Goal: Task Accomplishment & Management: Use online tool/utility

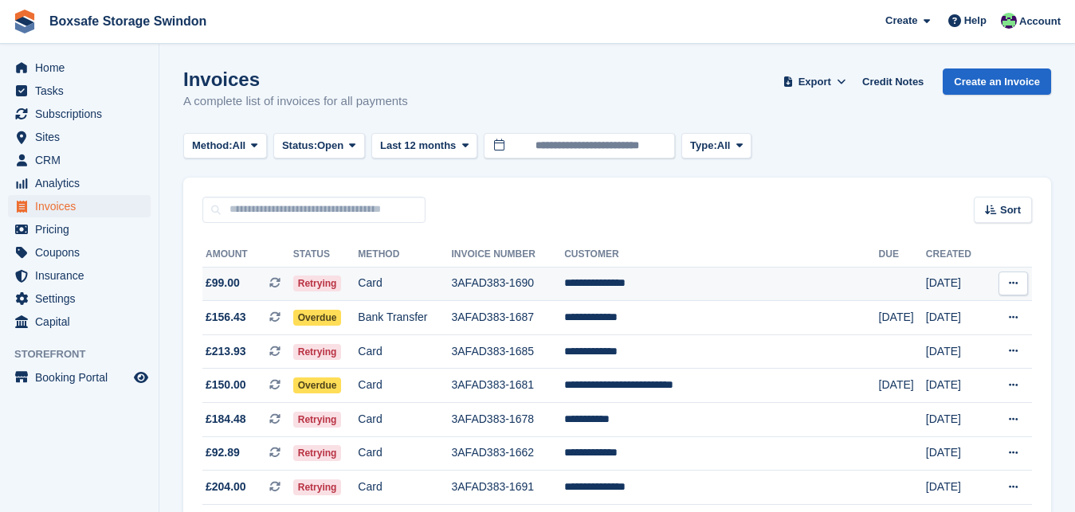
click at [672, 285] on td "**********" at bounding box center [721, 284] width 314 height 34
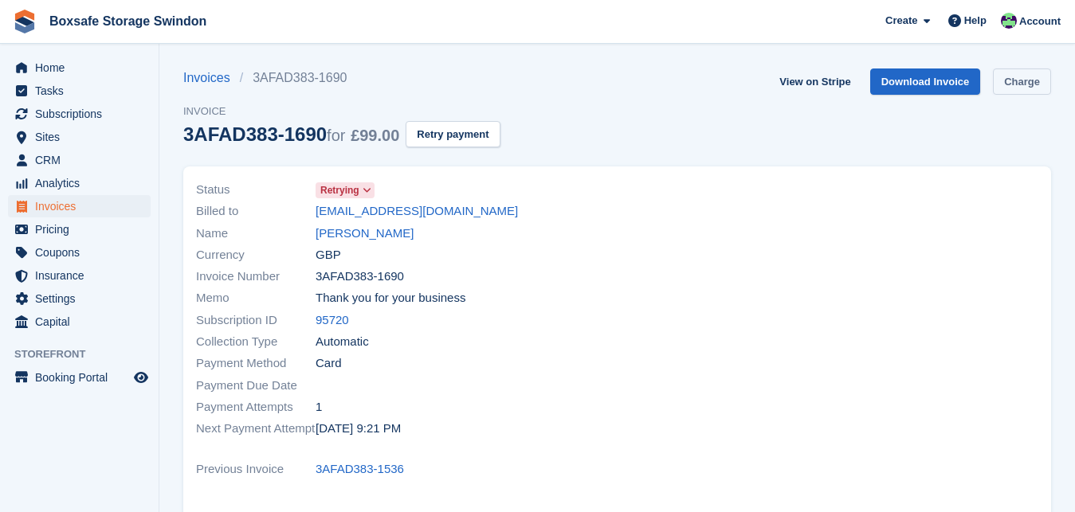
click at [1013, 78] on link "Charge" at bounding box center [1022, 82] width 58 height 26
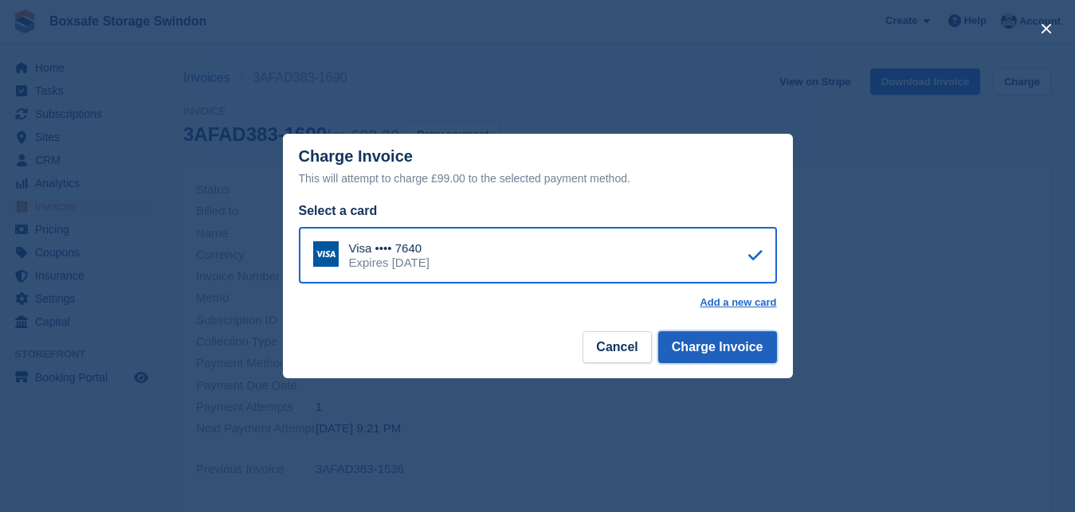
click at [697, 336] on button "Charge Invoice" at bounding box center [717, 348] width 119 height 32
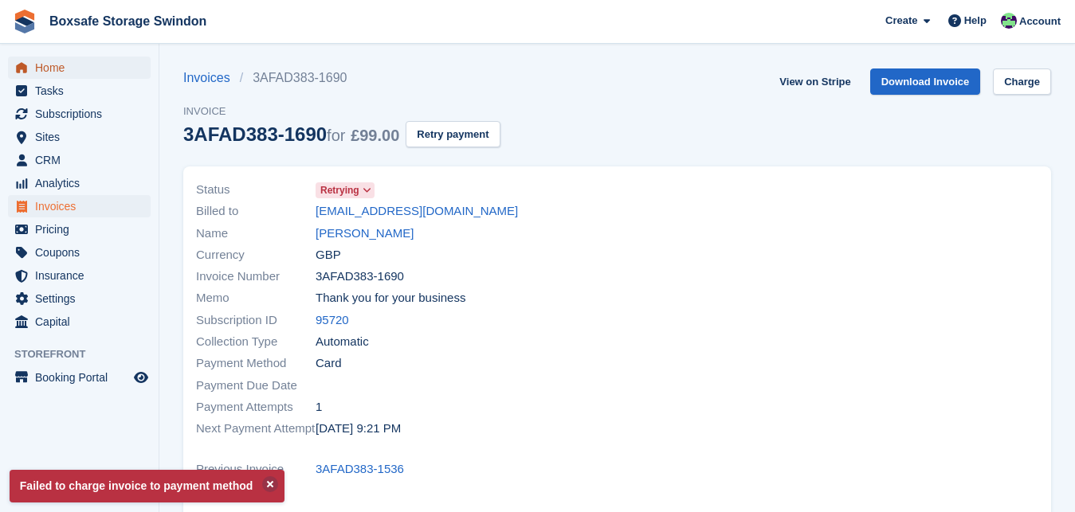
click at [62, 70] on span "Home" at bounding box center [83, 68] width 96 height 22
